Goal: Check status: Check status

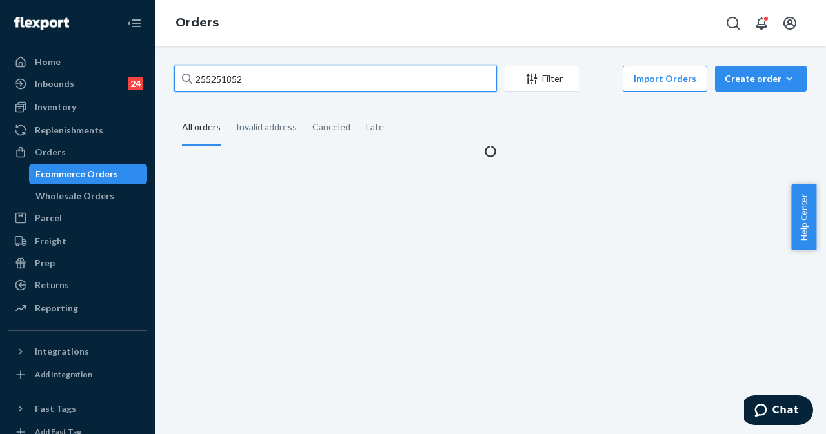
click at [270, 72] on input "255251852" at bounding box center [335, 79] width 323 height 26
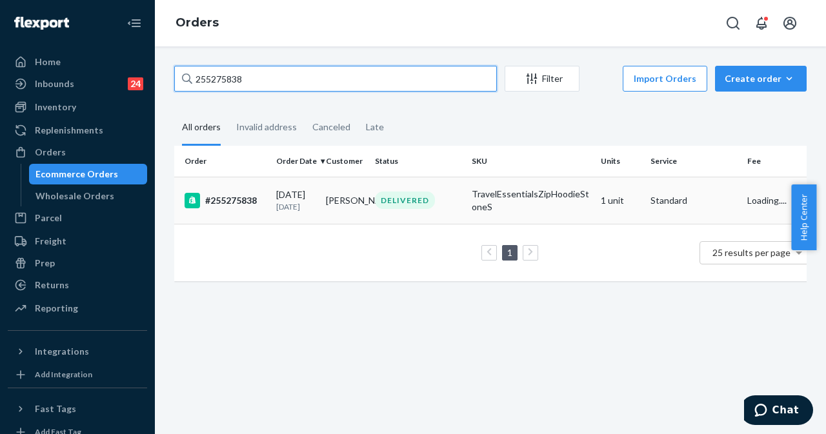
type input "255275838"
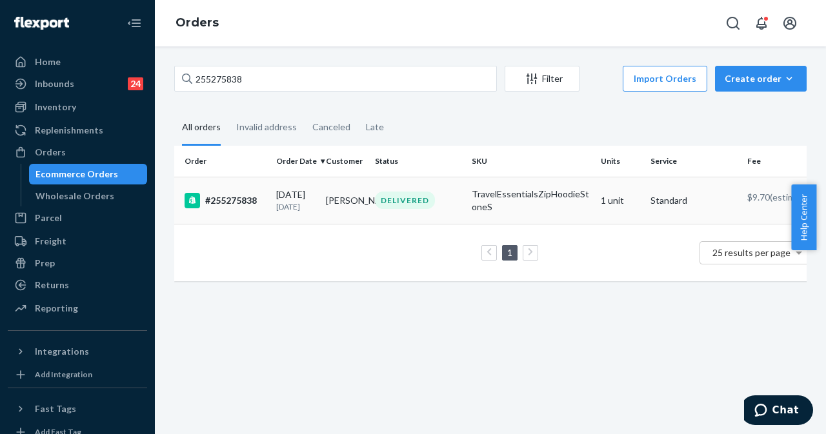
click at [336, 203] on td "[PERSON_NAME]" at bounding box center [346, 200] width 50 height 47
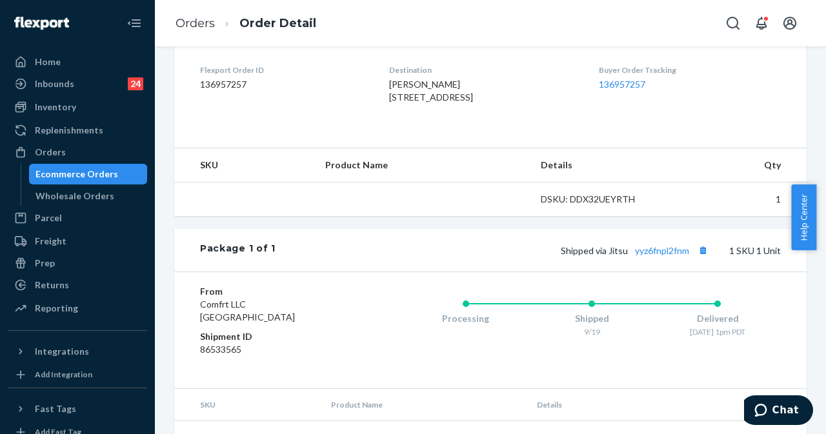
scroll to position [385, 0]
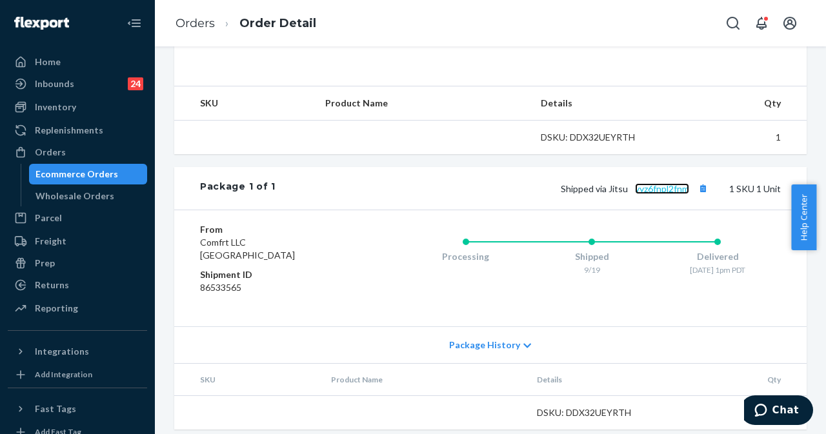
click at [656, 194] on link "yyz6fnpl2fnm" at bounding box center [662, 188] width 54 height 11
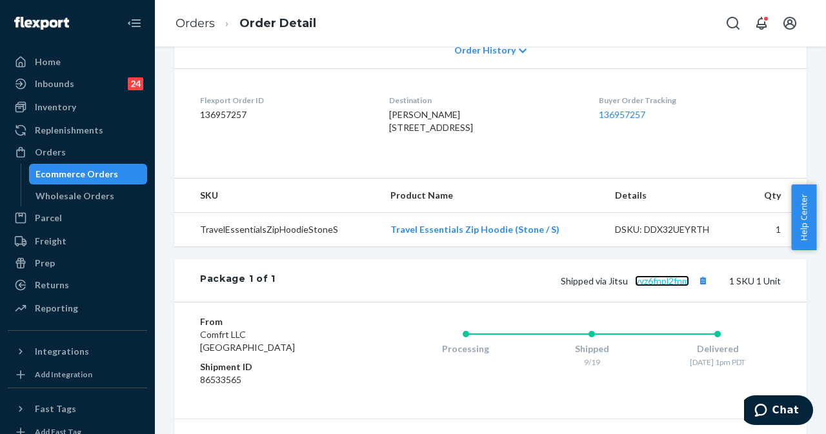
scroll to position [163, 0]
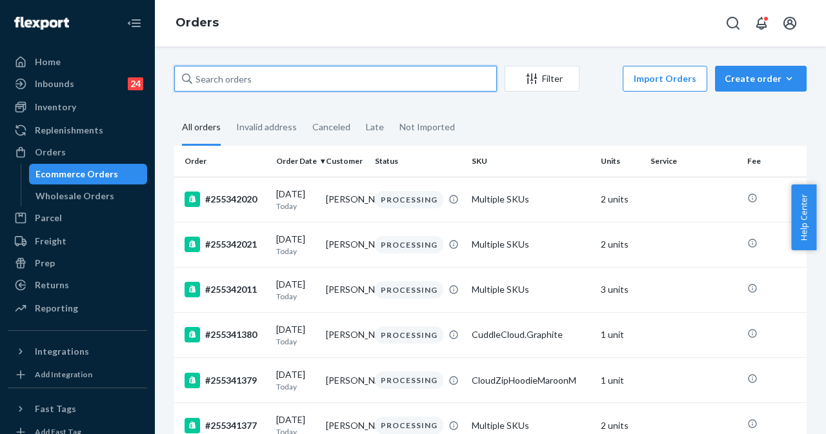
click at [403, 77] on input "text" at bounding box center [335, 79] width 323 height 26
paste input "255275838"
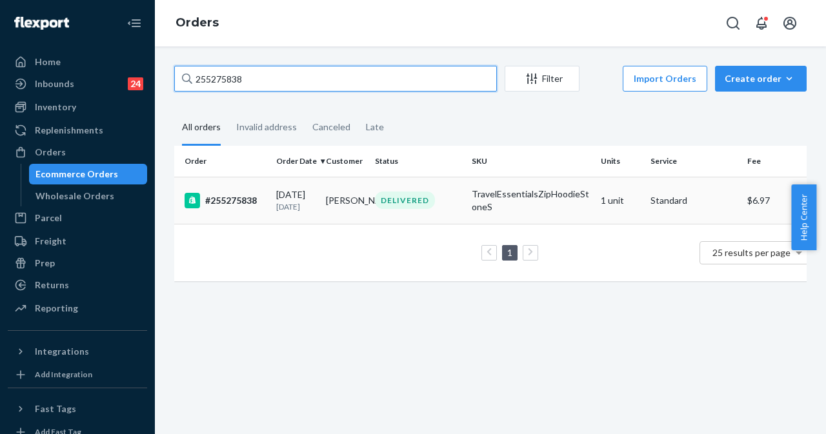
type input "255275838"
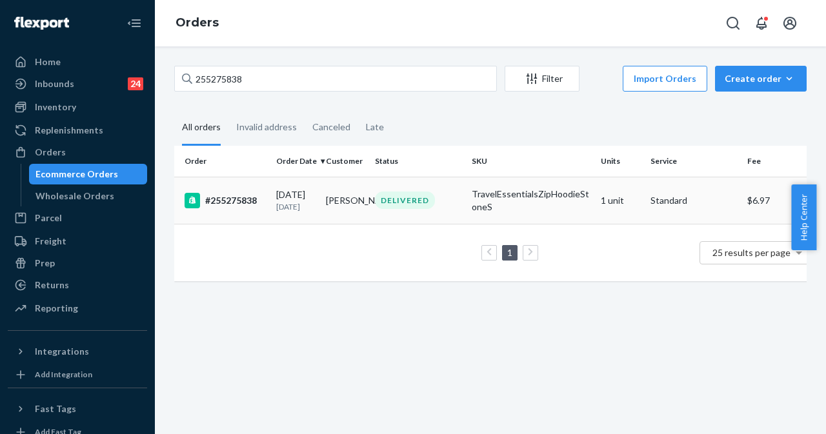
click at [388, 205] on div "DELIVERED" at bounding box center [405, 200] width 60 height 17
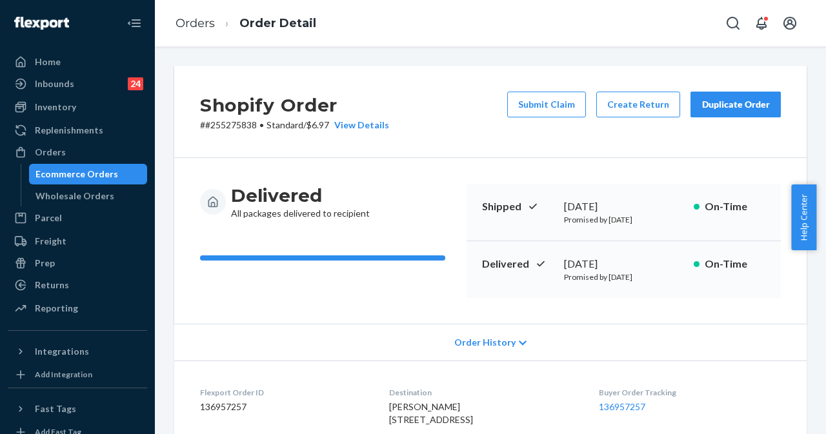
scroll to position [387, 0]
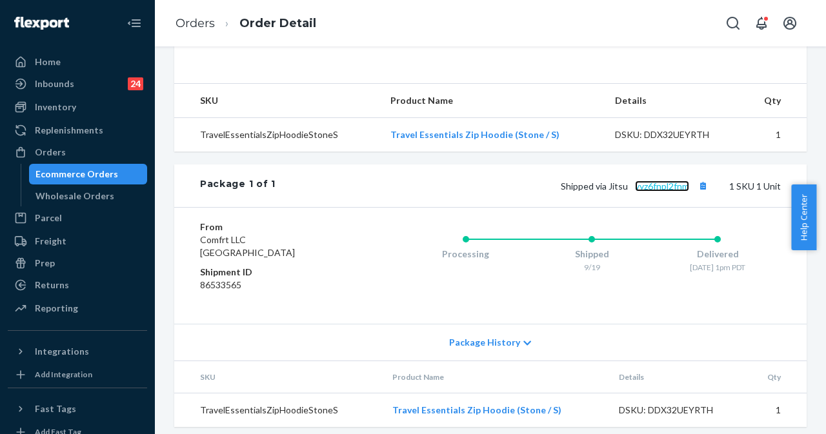
click at [660, 192] on link "yyz6fnpl2fnm" at bounding box center [662, 186] width 54 height 11
